Goal: Navigation & Orientation: Find specific page/section

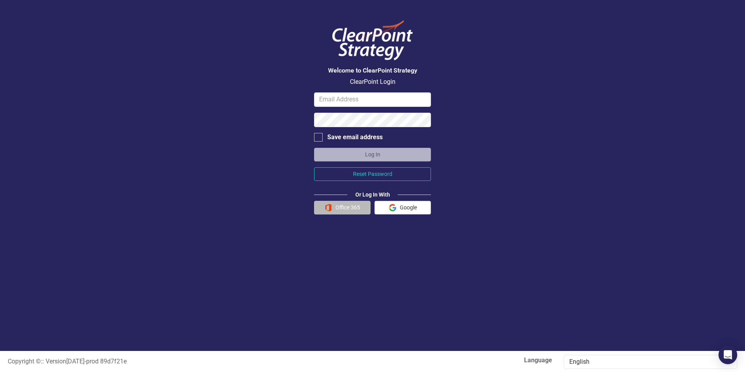
click at [347, 201] on button "Office 365" at bounding box center [342, 208] width 57 height 14
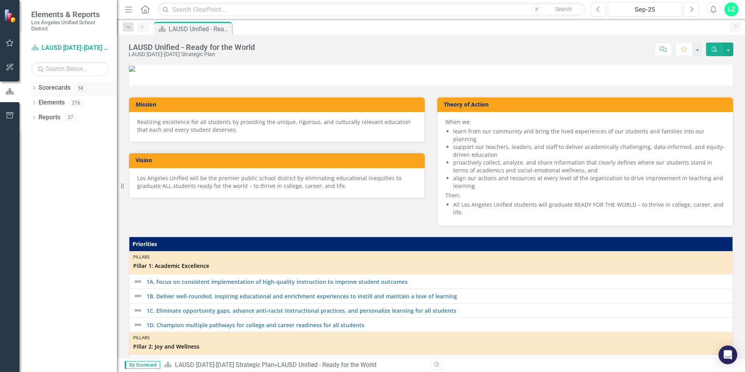
click at [49, 90] on link "Scorecards" at bounding box center [55, 87] width 32 height 9
click at [34, 87] on icon "Dropdown" at bounding box center [33, 89] width 5 height 4
click at [52, 101] on link "LAUSD [DATE]-[DATE] Strategic Plan" at bounding box center [80, 102] width 74 height 9
click at [39, 103] on icon "Dropdown" at bounding box center [38, 102] width 6 height 5
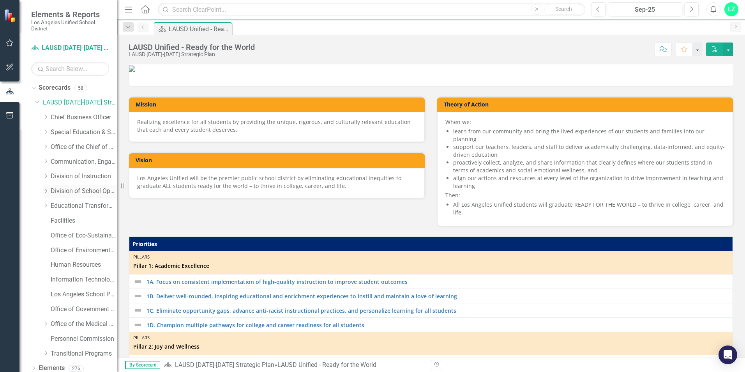
click at [47, 192] on icon "Dropdown" at bounding box center [46, 191] width 6 height 5
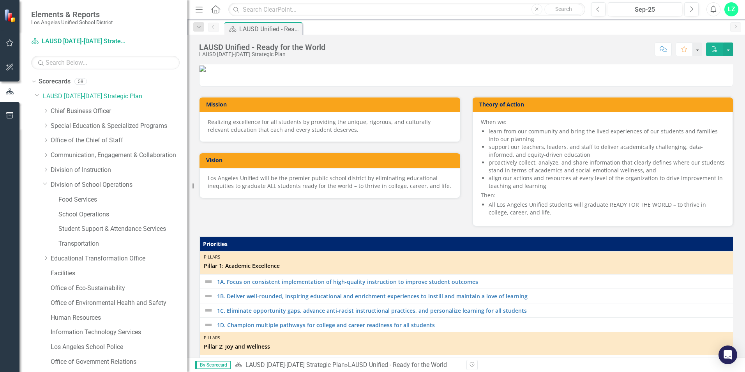
drag, startPoint x: 120, startPoint y: 228, endPoint x: 187, endPoint y: 233, distance: 68.0
click at [187, 233] on div "Resize" at bounding box center [190, 186] width 6 height 372
click at [99, 235] on div "Student Support & Attendance Services" at bounding box center [122, 229] width 129 height 13
click at [82, 227] on link "Student Support & Attendance Services" at bounding box center [122, 229] width 129 height 9
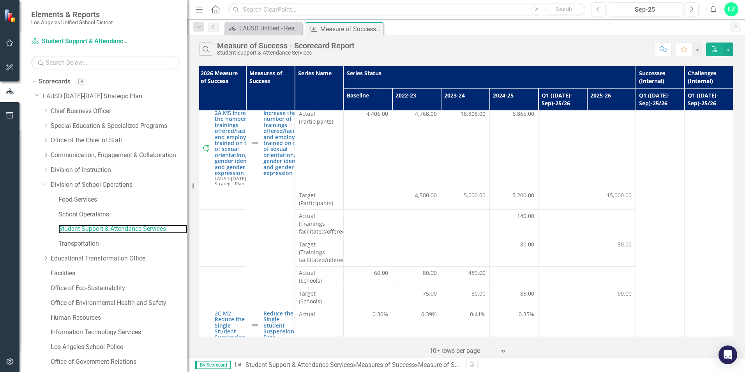
scroll to position [0, 8]
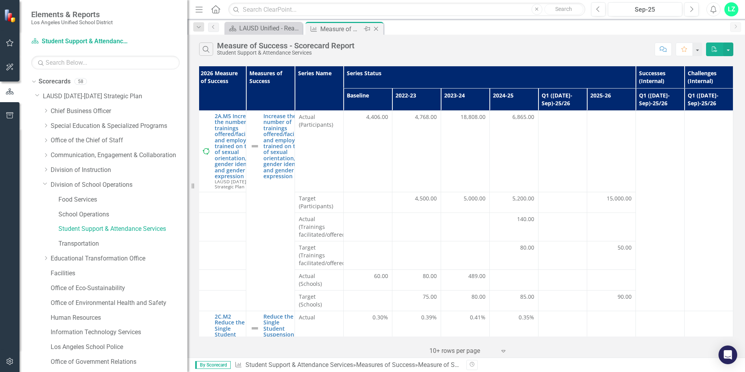
click at [341, 28] on div "Measure of Success - Scorecard Report" at bounding box center [341, 29] width 42 height 10
click at [257, 29] on div "LAUSD Unified - Ready for the World" at bounding box center [264, 28] width 51 height 10
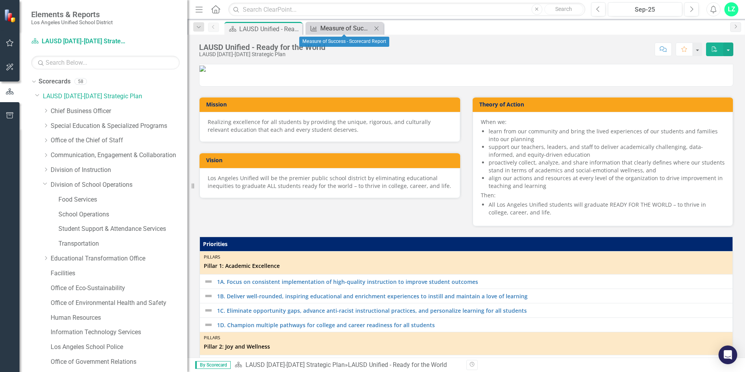
click at [344, 28] on div "Measure of Success - Scorecard Report" at bounding box center [345, 28] width 51 height 10
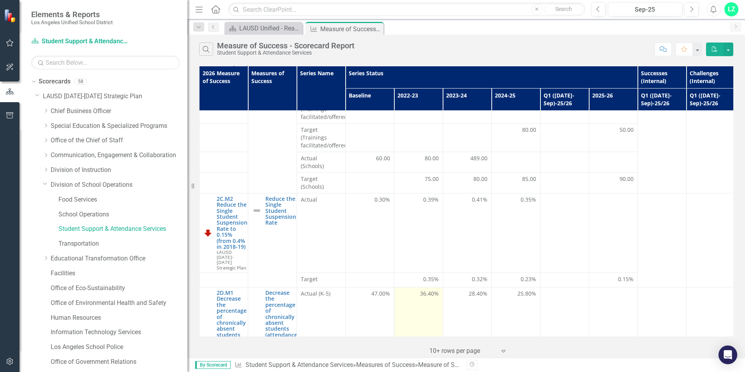
scroll to position [113, 0]
